Goal: Find specific page/section: Find specific page/section

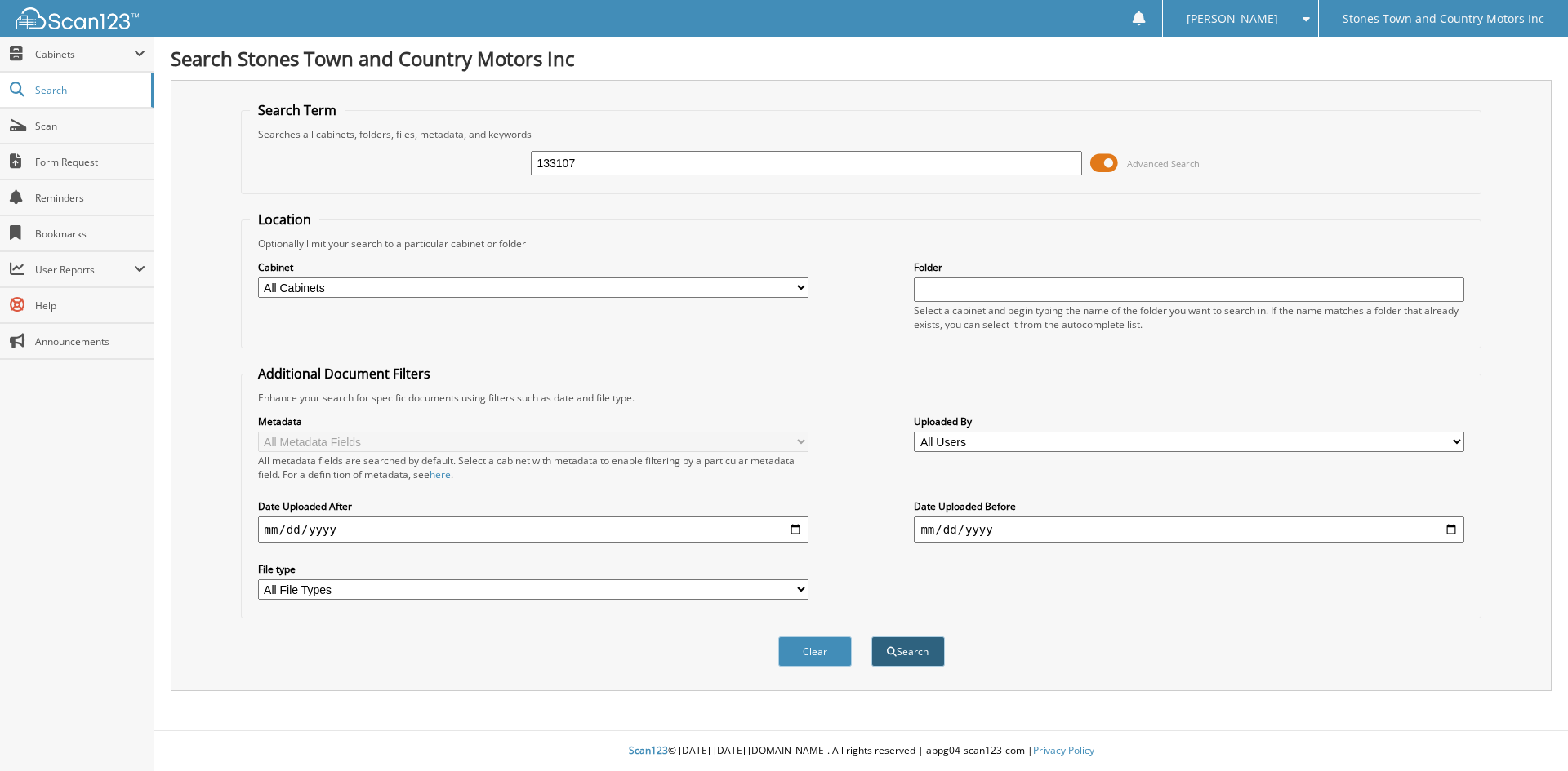
type input "133107"
click at [931, 647] on button "Search" at bounding box center [908, 652] width 73 height 30
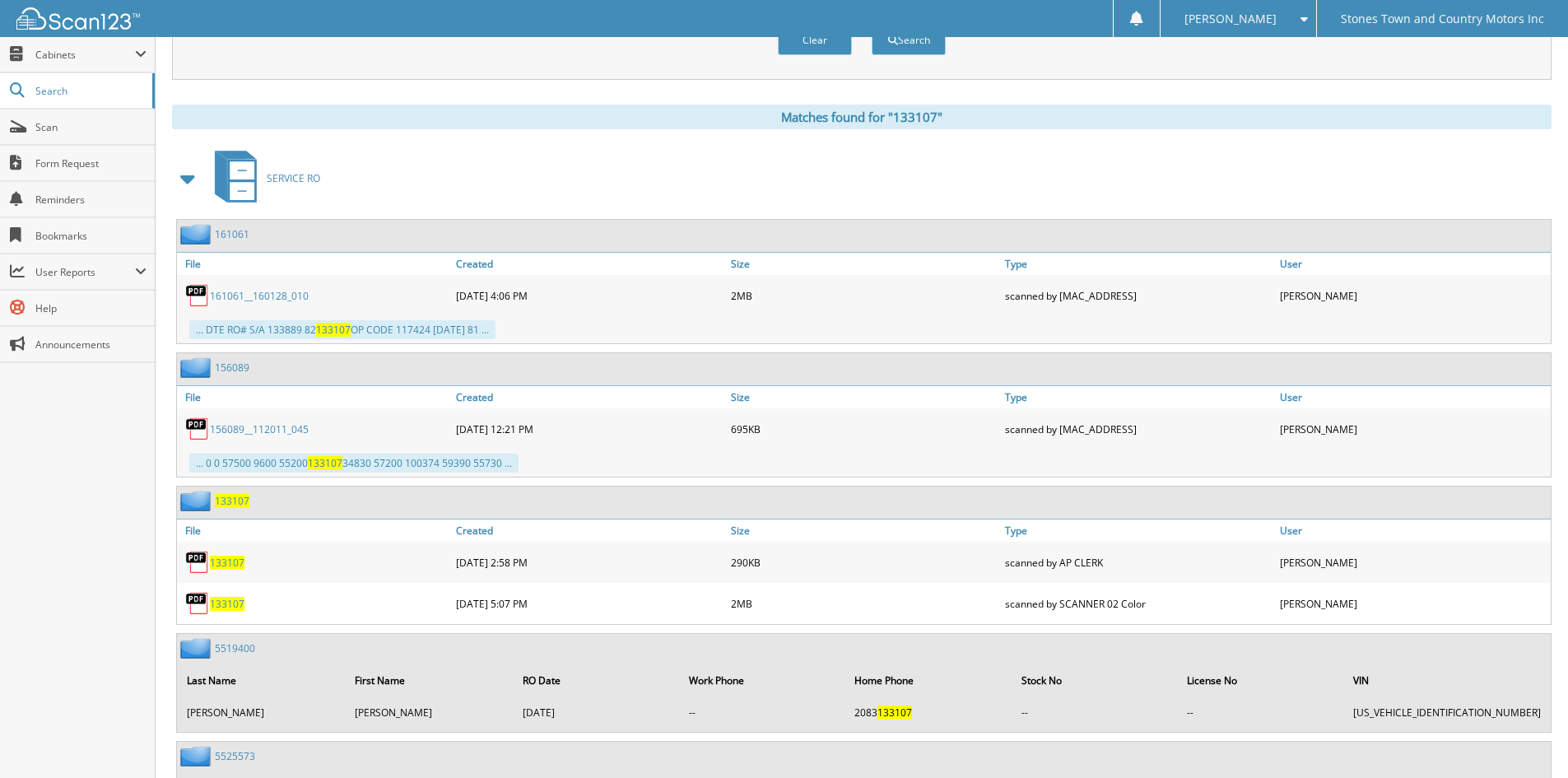
scroll to position [659, 0]
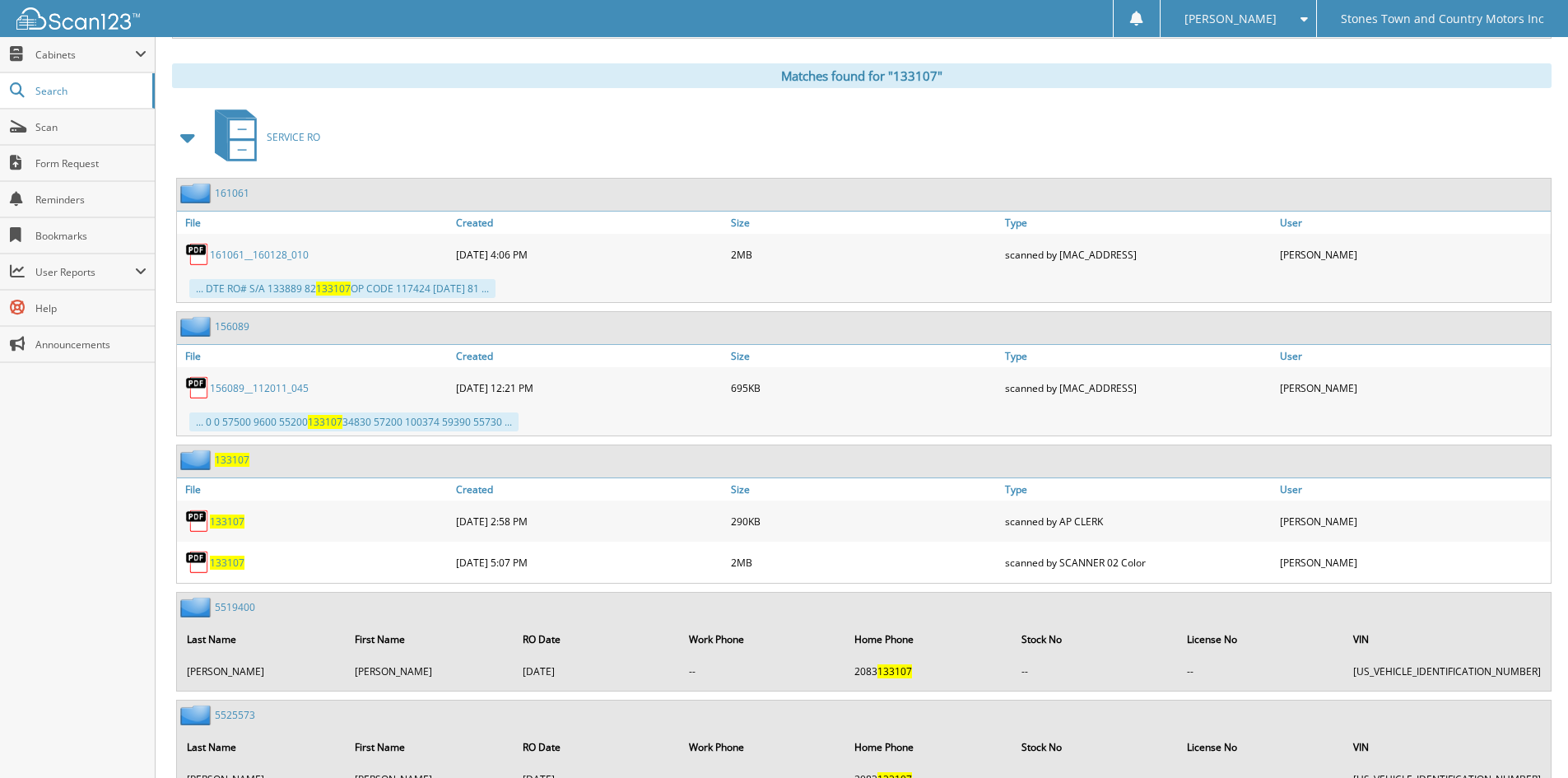
click at [273, 254] on link "161061__160128_010" at bounding box center [259, 255] width 99 height 14
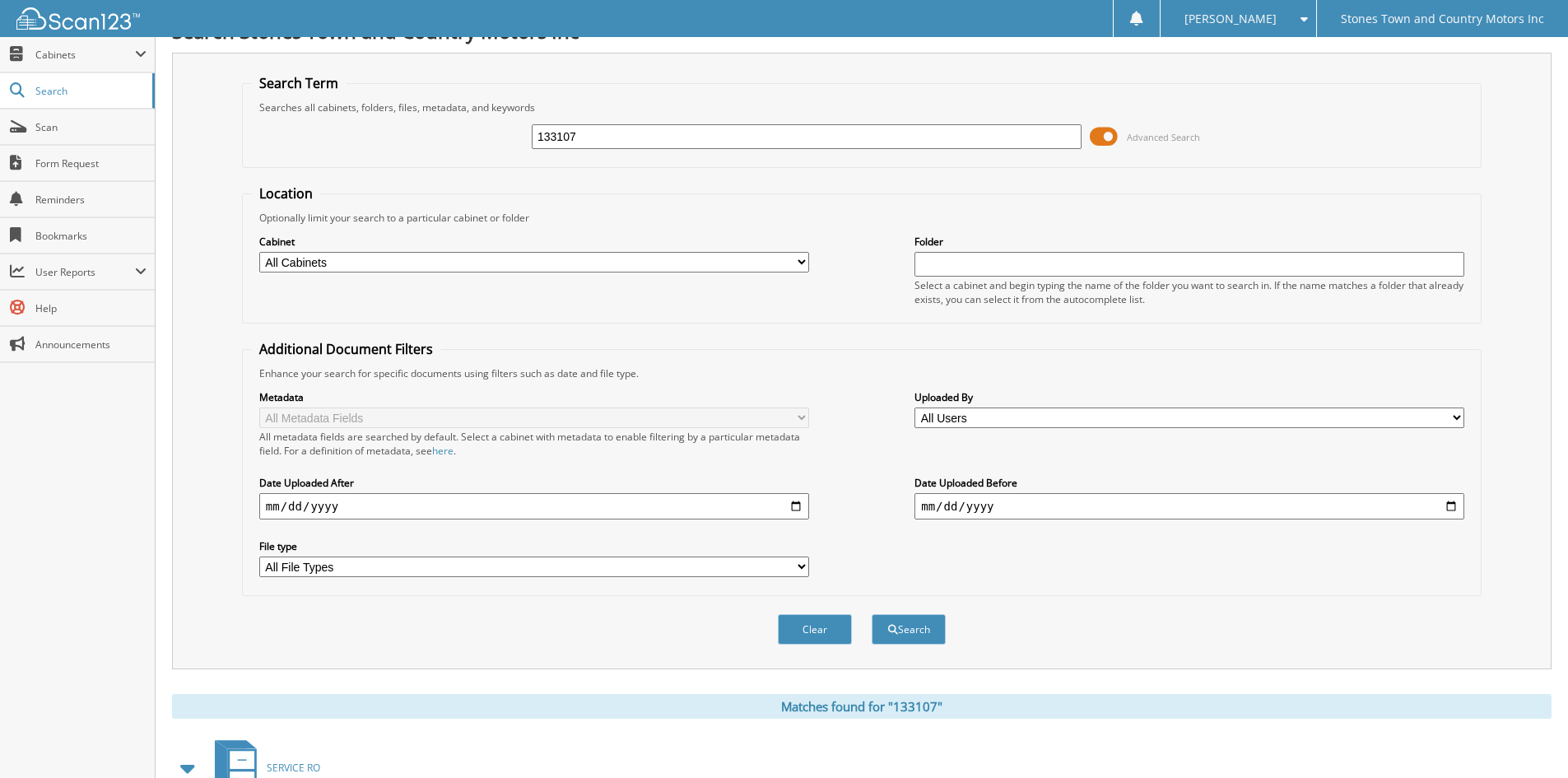
scroll to position [0, 0]
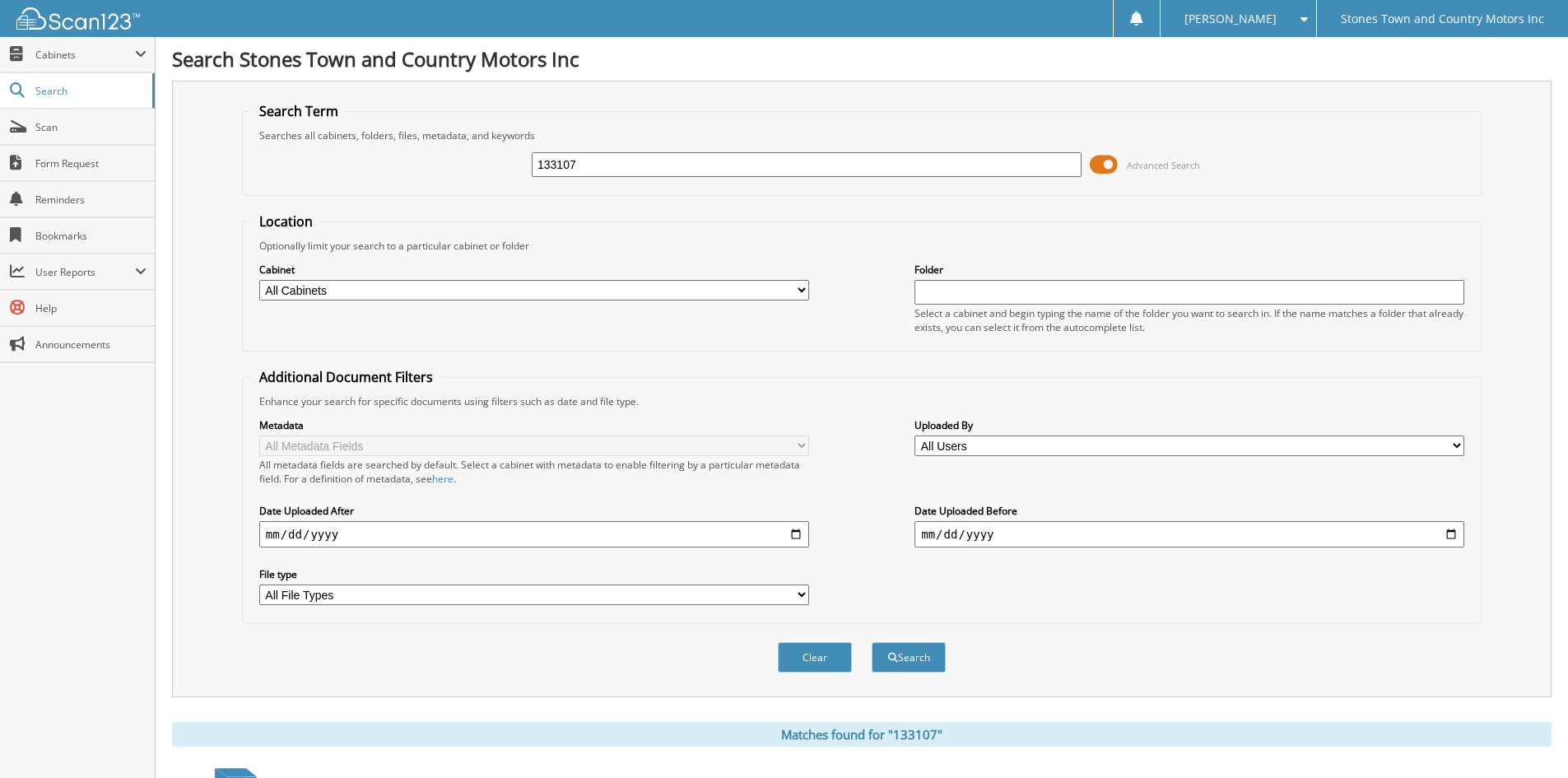
drag, startPoint x: 587, startPoint y: 164, endPoint x: 335, endPoint y: 165, distance: 252.0
click at [335, 165] on div "133107 Advanced Search" at bounding box center [861, 165] width 1221 height 44
paste input "133889"
type input "133889"
click at [871, 643] on button "Search" at bounding box center [908, 658] width 74 height 30
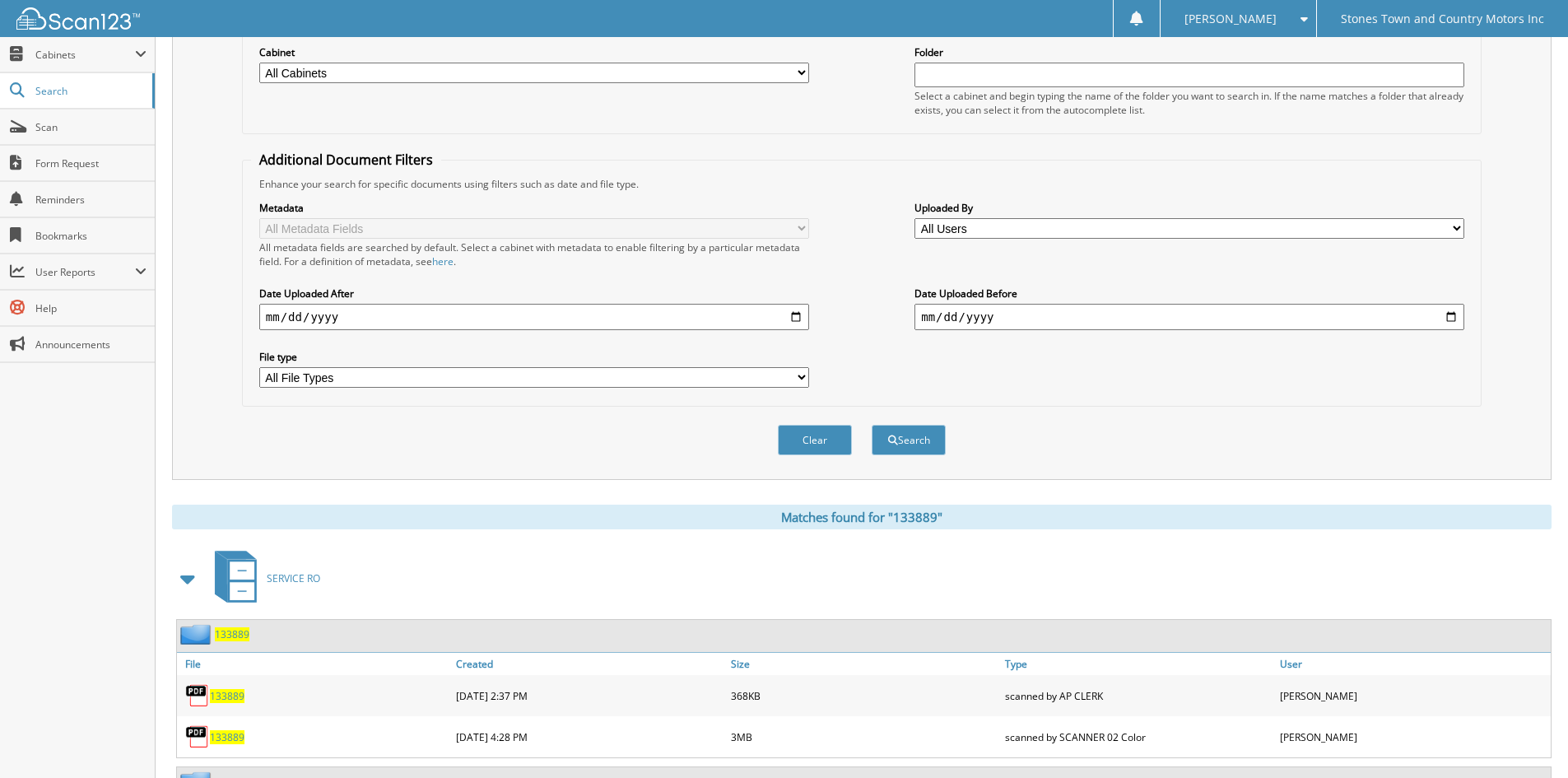
scroll to position [489, 0]
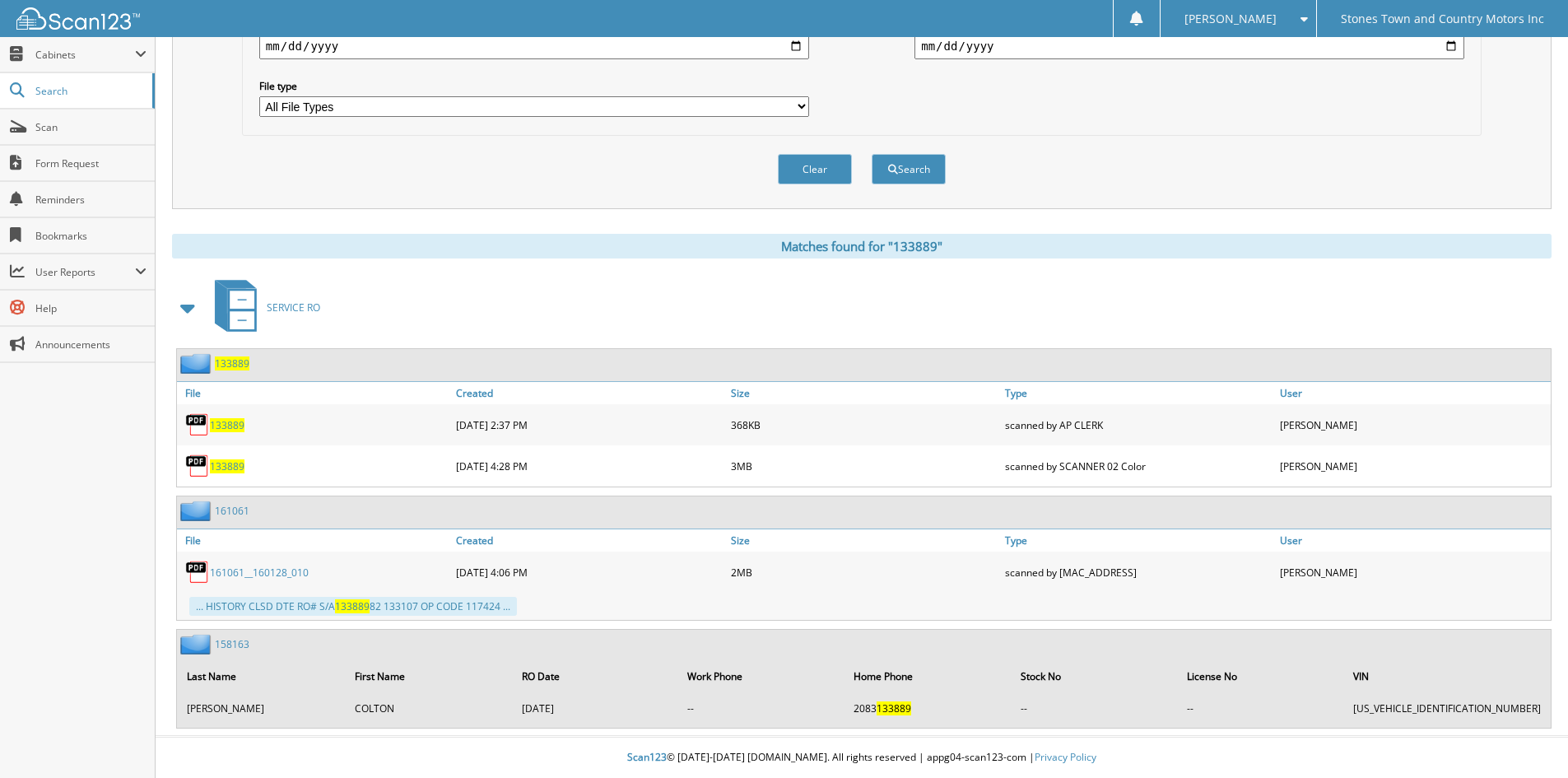
click at [235, 428] on span "133889" at bounding box center [227, 425] width 35 height 14
